Goal: Connect with others: Connect with other users

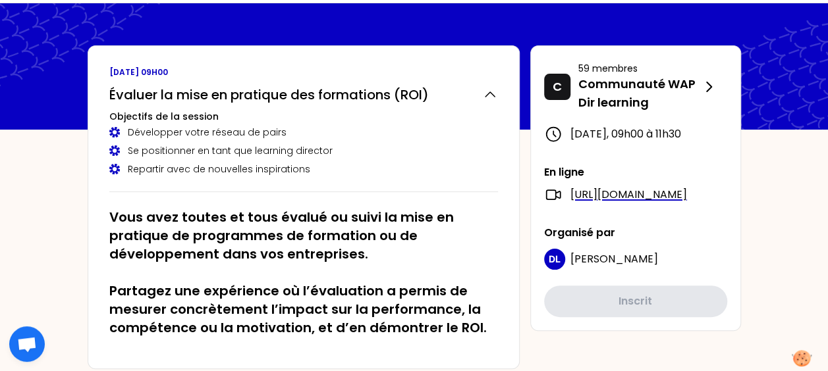
scroll to position [40, 0]
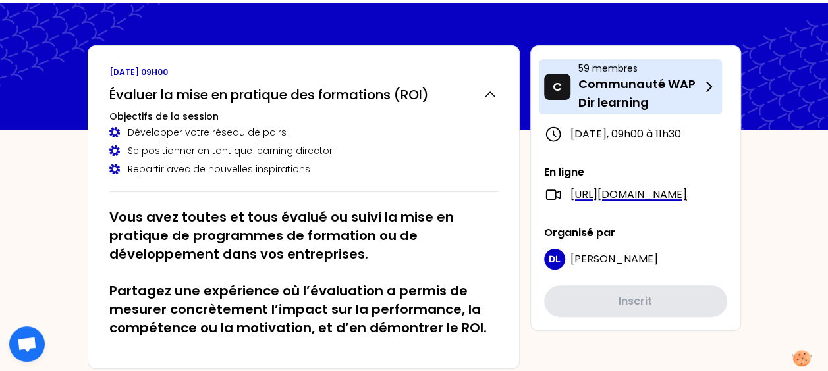
click at [644, 61] on div "C 59 membres Communauté WAP Dir learning" at bounding box center [630, 86] width 183 height 55
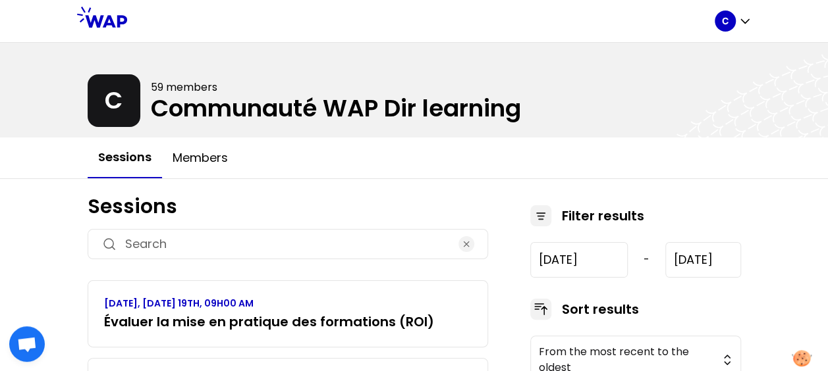
type input "[DATE]"
click at [120, 22] on icon at bounding box center [102, 17] width 50 height 21
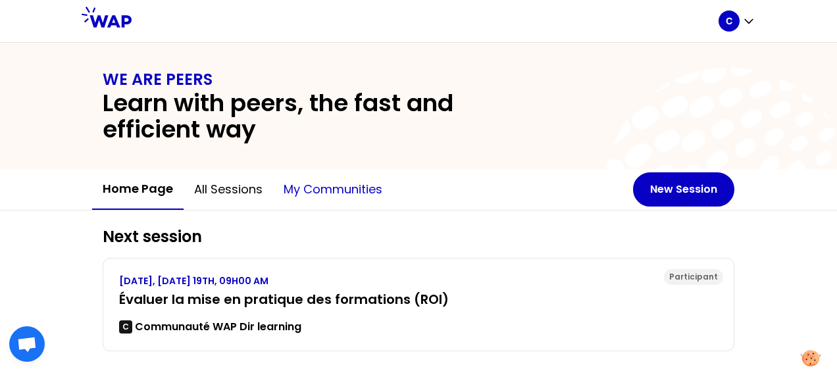
click at [304, 198] on button "My communities" at bounding box center [333, 190] width 120 height 40
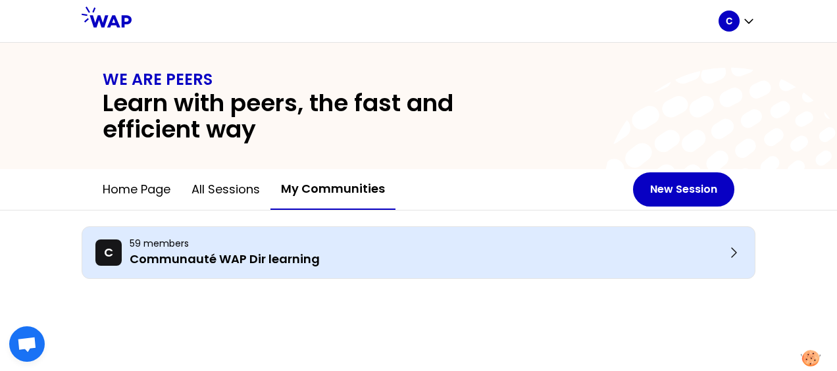
click at [214, 246] on p "59 members" at bounding box center [428, 243] width 597 height 13
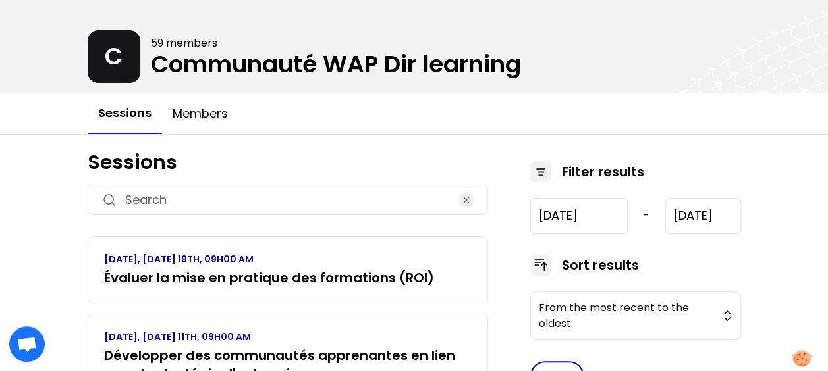
scroll to position [45, 0]
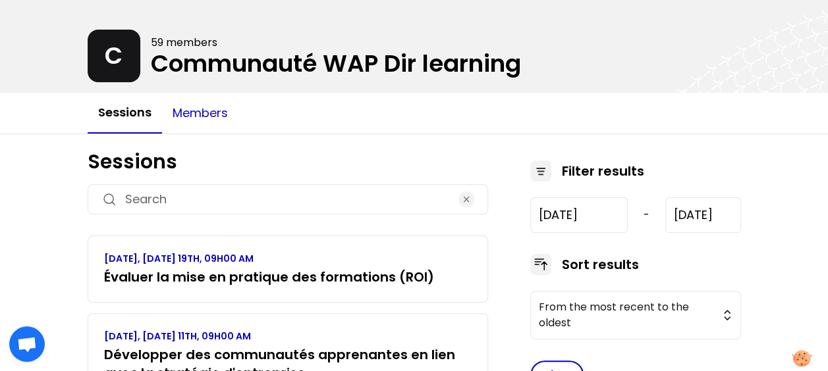
click at [215, 116] on button "Members" at bounding box center [200, 113] width 76 height 40
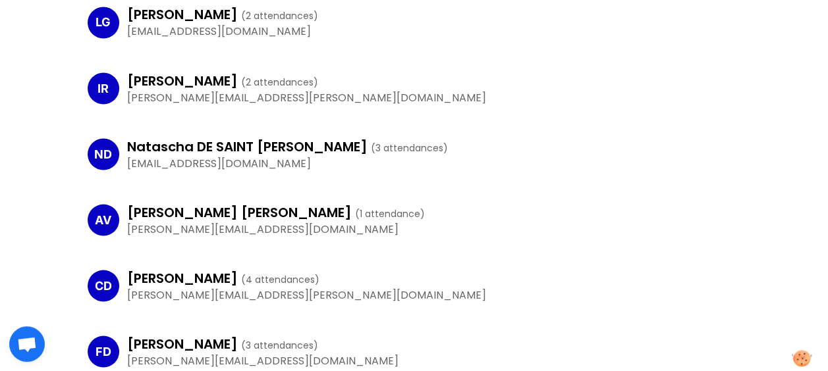
scroll to position [1293, 0]
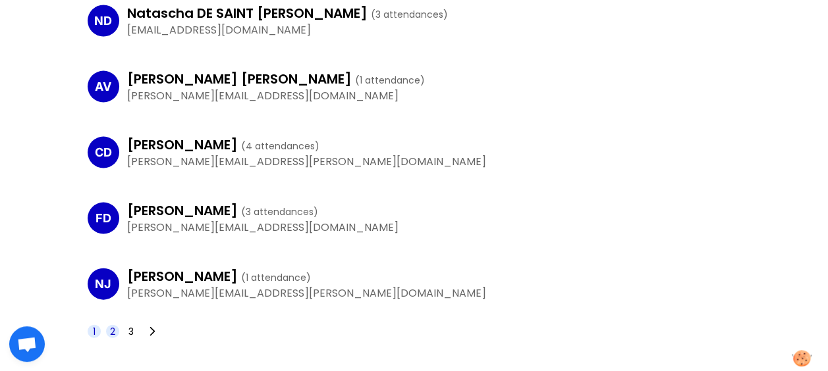
click at [117, 329] on span "2" at bounding box center [112, 331] width 13 height 13
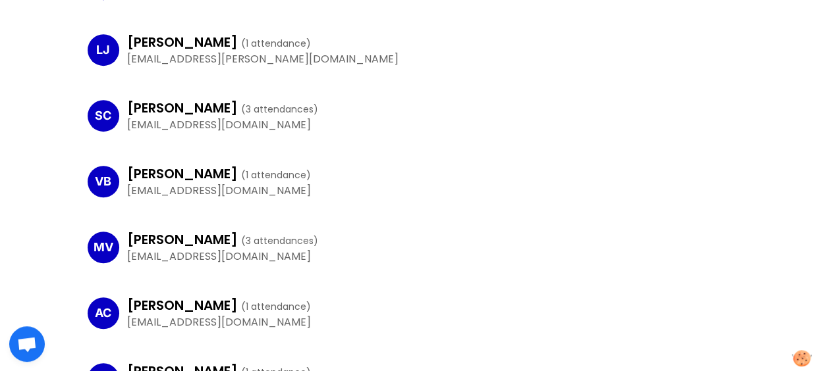
scroll to position [342, 0]
